Goal: Find specific page/section: Find specific page/section

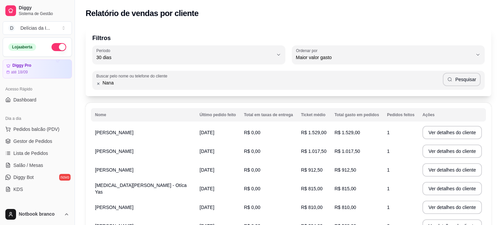
select select "30"
select select "HIGHEST_TOTAL_SPENT_WITH_ORDERS"
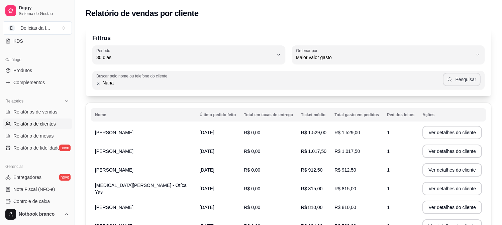
type input "Nana"
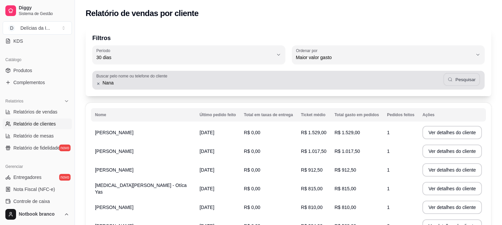
click at [463, 76] on button "Pesquisar" at bounding box center [462, 79] width 36 height 13
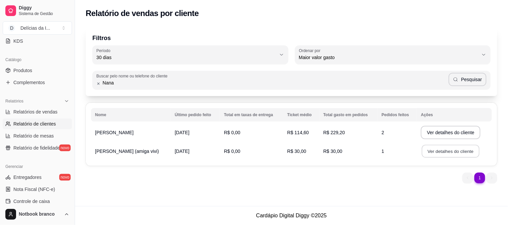
click at [435, 151] on button "Ver detalhes do cliente" at bounding box center [451, 151] width 58 height 13
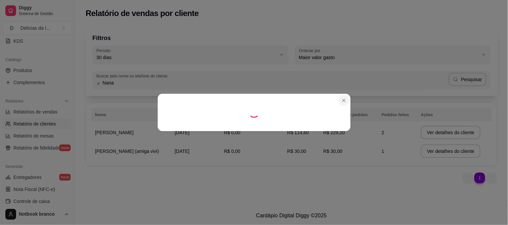
click at [345, 101] on div "Filtros 30 Período Hoje Ontem 7 dias 15 dias 30 dias 45 dias 60 dias Período 30…" at bounding box center [291, 107] width 433 height 169
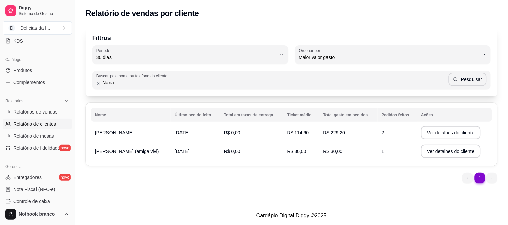
click at [262, 150] on td "R$ 0,00" at bounding box center [251, 151] width 63 height 19
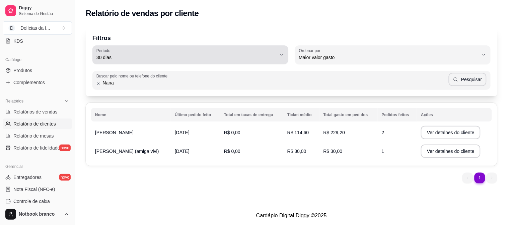
click at [234, 55] on span "30 dias" at bounding box center [186, 57] width 180 height 7
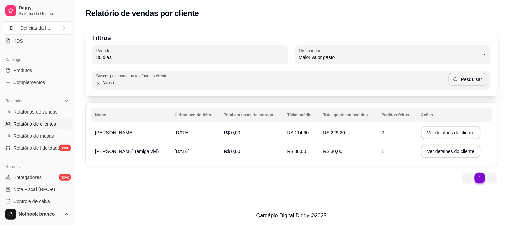
click at [185, 139] on span "60 dias" at bounding box center [186, 138] width 171 height 6
type input "60"
select select "60"
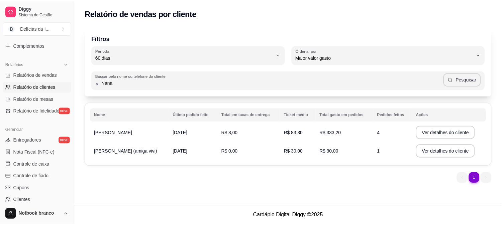
scroll to position [223, 0]
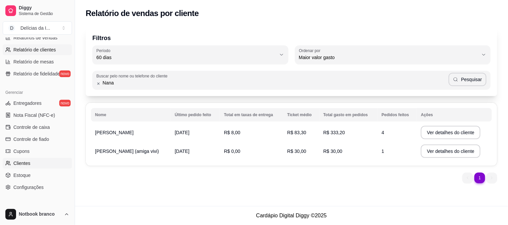
click at [41, 162] on link "Clientes" at bounding box center [37, 163] width 69 height 11
click at [38, 166] on link "Clientes" at bounding box center [37, 163] width 69 height 11
click at [27, 165] on span "Clientes" at bounding box center [21, 163] width 17 height 7
click at [32, 13] on span "Sistema de Gestão" at bounding box center [44, 13] width 51 height 5
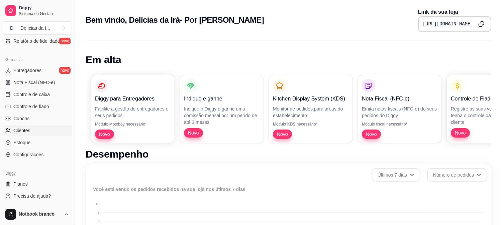
scroll to position [37, 0]
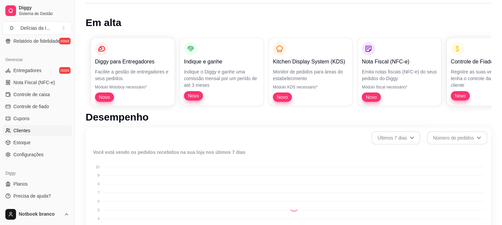
click at [18, 129] on span "Clientes" at bounding box center [21, 130] width 17 height 7
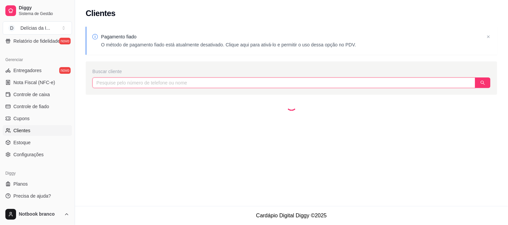
click at [188, 82] on input "text" at bounding box center [283, 83] width 383 height 11
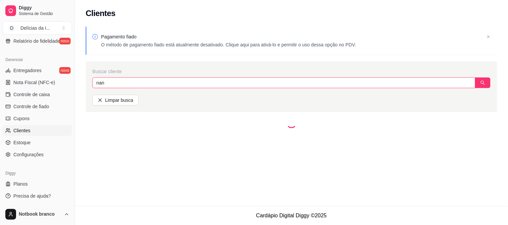
type input "nana"
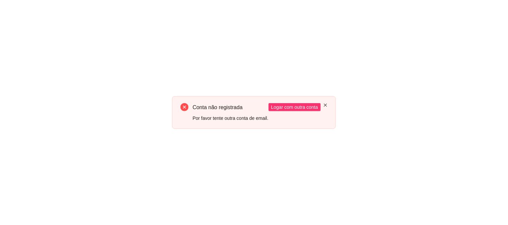
click at [327, 105] on icon "close" at bounding box center [325, 105] width 4 height 4
